Goal: Task Accomplishment & Management: Use online tool/utility

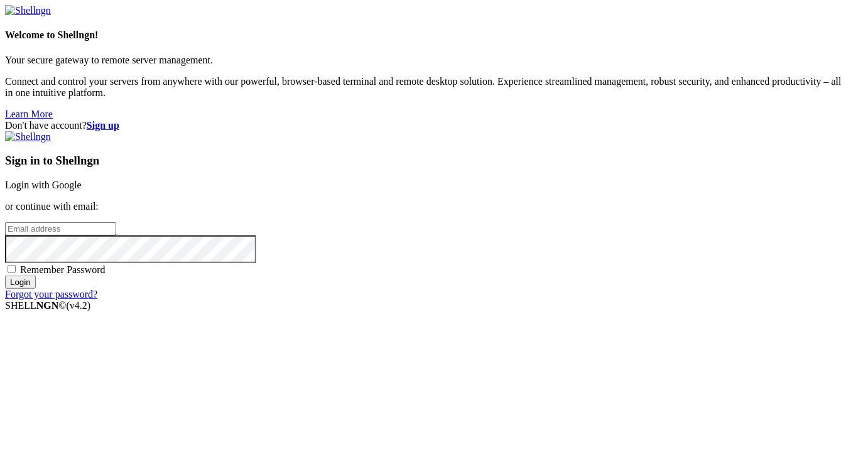
type input "nebulilabs"
click at [116, 232] on input "nebulilabs" at bounding box center [60, 228] width 111 height 13
type input "[EMAIL_ADDRESS][DOMAIN_NAME]"
click at [106, 275] on span "Remember Password" at bounding box center [62, 269] width 85 height 11
click at [16, 273] on input "Remember Password" at bounding box center [12, 269] width 8 height 8
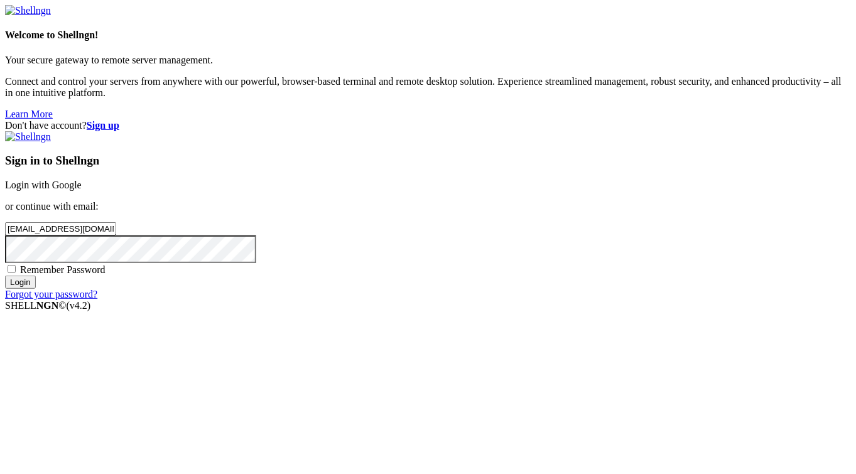
checkbox input "true"
click at [36, 289] on input "Login" at bounding box center [20, 282] width 31 height 13
click at [82, 180] on link "Login with Google" at bounding box center [43, 185] width 77 height 11
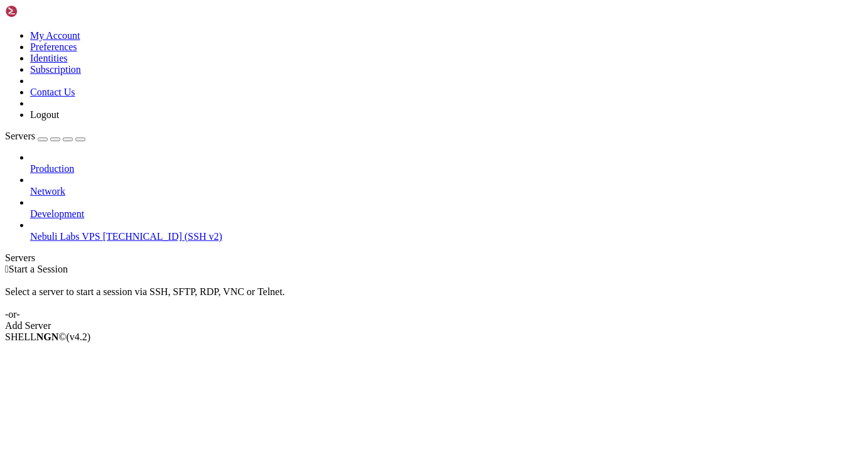
click at [103, 231] on span "[TECHNICAL_ID] (SSH v2)" at bounding box center [162, 236] width 119 height 11
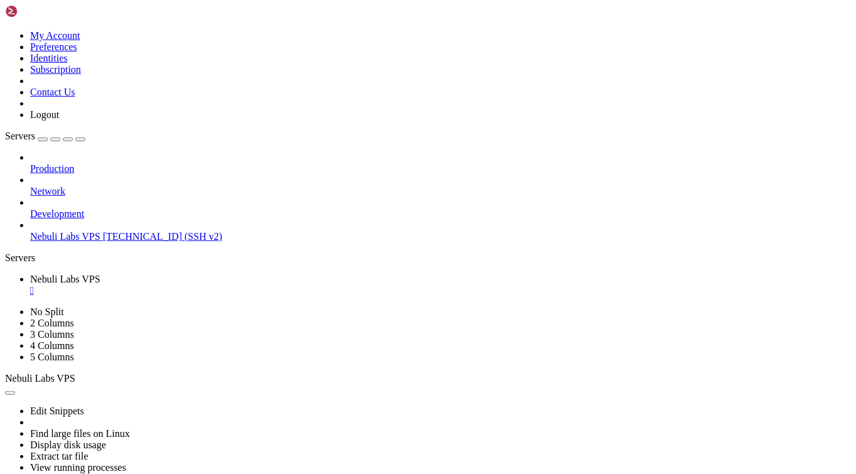
scroll to position [85, 0]
